Goal: Transaction & Acquisition: Purchase product/service

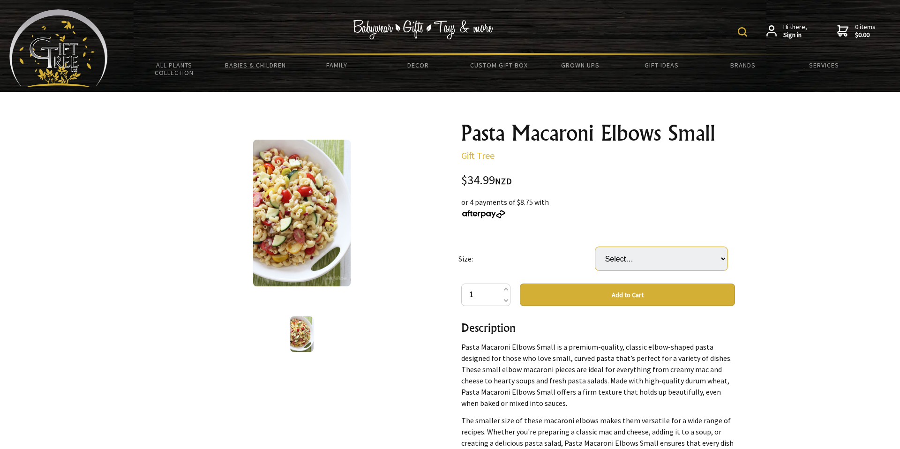
click at [623, 262] on select "Select… PACKET (5 KG) CARTON (2 PACKET) (+ $34.99)" at bounding box center [661, 258] width 132 height 23
select select "PACKET (5 KG)"
click at [595, 247] on select "Select… PACKET (5 KG) CARTON (2 PACKET) (+ $34.99)" at bounding box center [661, 258] width 132 height 23
click at [306, 194] on img at bounding box center [301, 213] width 97 height 147
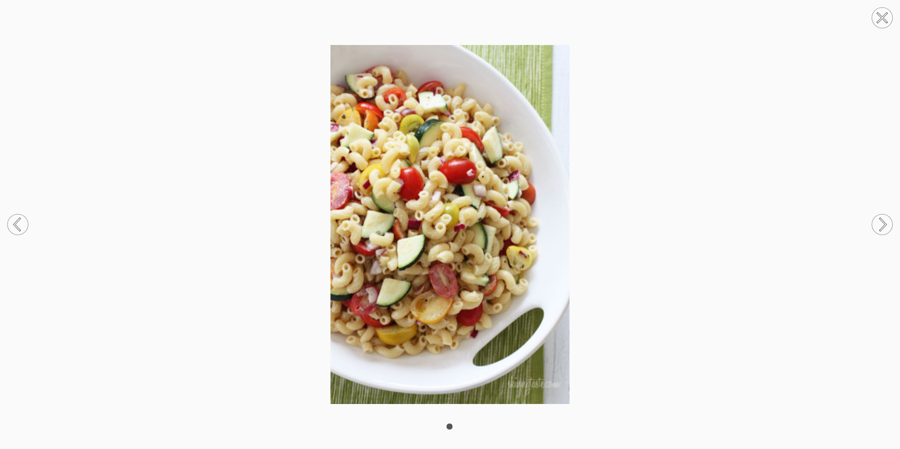
click at [597, 253] on img at bounding box center [450, 224] width 900 height 359
click at [879, 22] on circle at bounding box center [882, 17] width 21 height 21
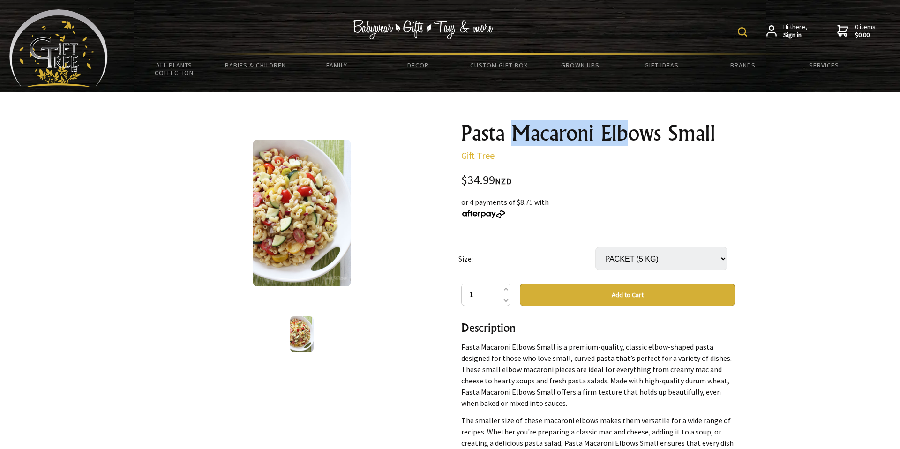
drag, startPoint x: 512, startPoint y: 135, endPoint x: 635, endPoint y: 134, distance: 123.2
click at [635, 134] on h1 "Pasta Macaroni Elbows Small" at bounding box center [598, 133] width 274 height 22
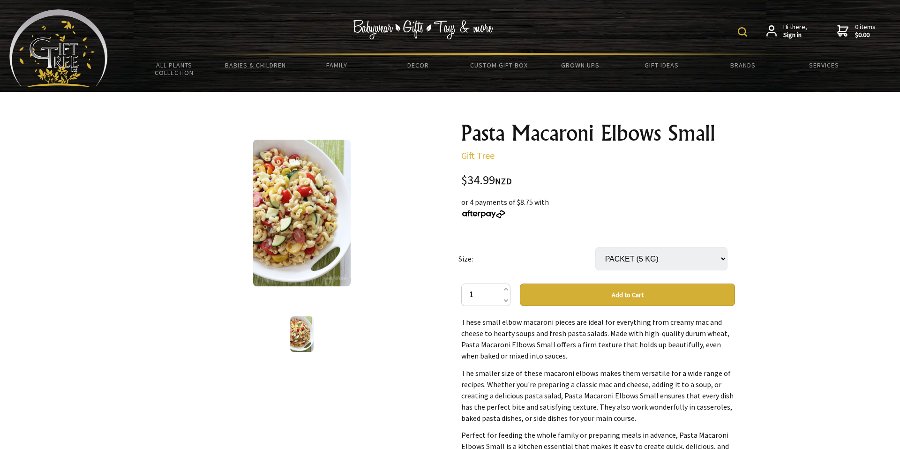
scroll to position [55, 0]
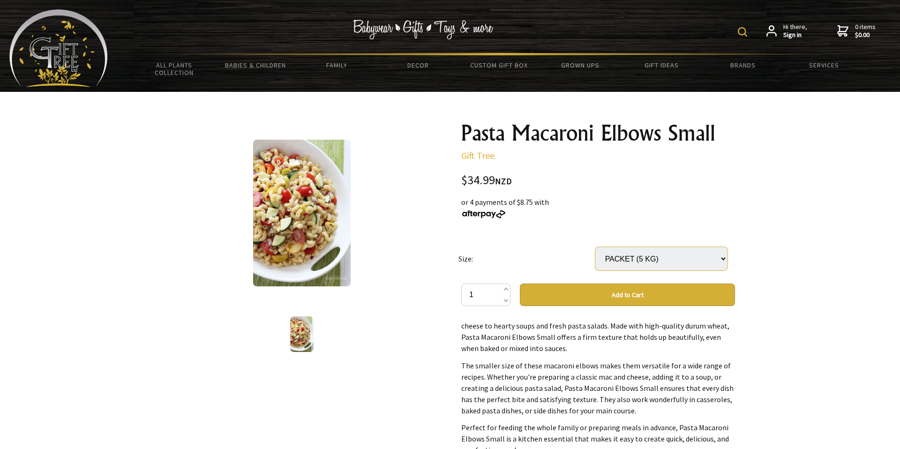
click at [670, 267] on select "Select… PACKET (5 KG) CARTON (2 PACKET) (+ $34.99)" at bounding box center [661, 258] width 132 height 23
select select "CARTON (2 PACKET)"
click at [595, 247] on select "Select… PACKET (5 KG) CARTON (2 PACKET) (+ $34.99)" at bounding box center [661, 258] width 132 height 23
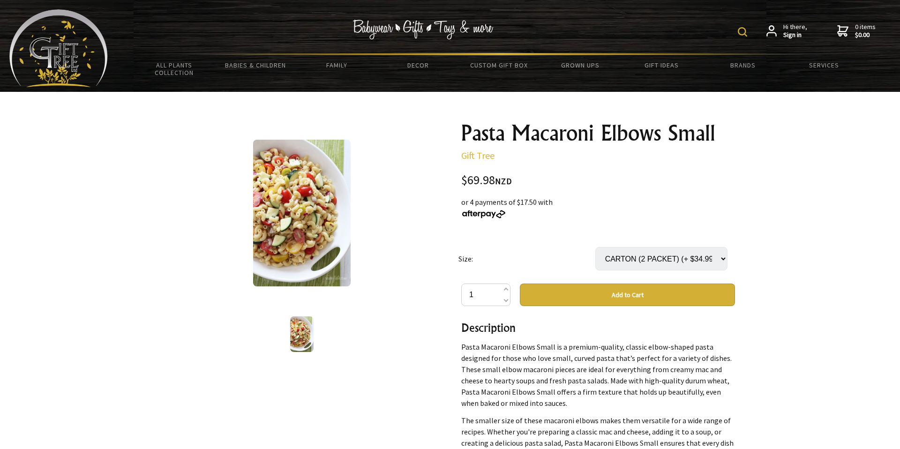
click at [664, 260] on select "Select… PACKET (5 KG) CARTON (2 PACKET) (+ $34.99)" at bounding box center [661, 258] width 132 height 23
select select "PACKET (5 KG)"
click at [595, 247] on select "Select… PACKET (5 KG) CARTON (2 PACKET) (+ $34.99)" at bounding box center [661, 258] width 132 height 23
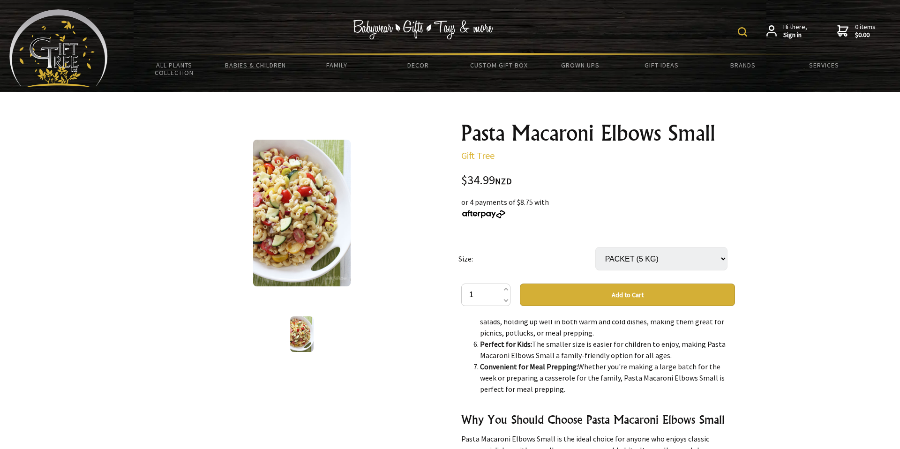
scroll to position [611, 0]
click at [349, 233] on img at bounding box center [301, 213] width 97 height 147
